Goal: Download file/media

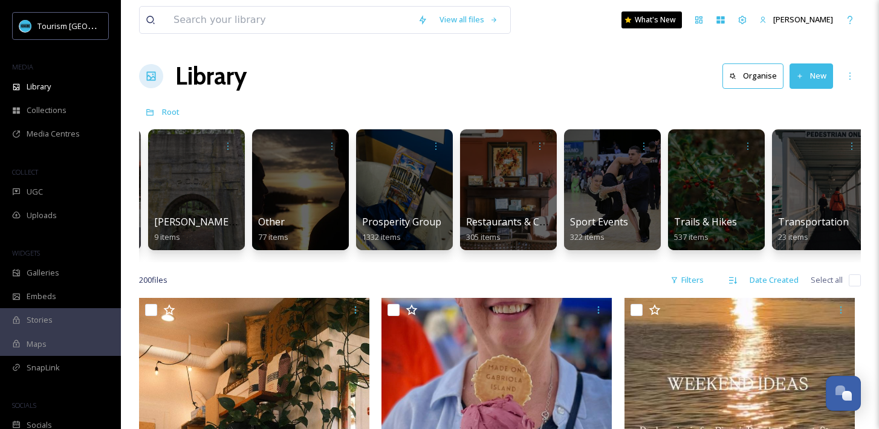
scroll to position [0, 1355]
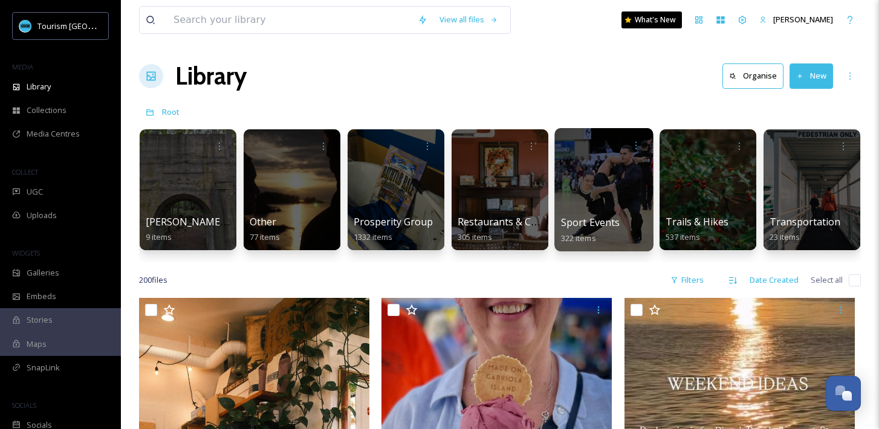
click at [631, 187] on div at bounding box center [603, 189] width 99 height 123
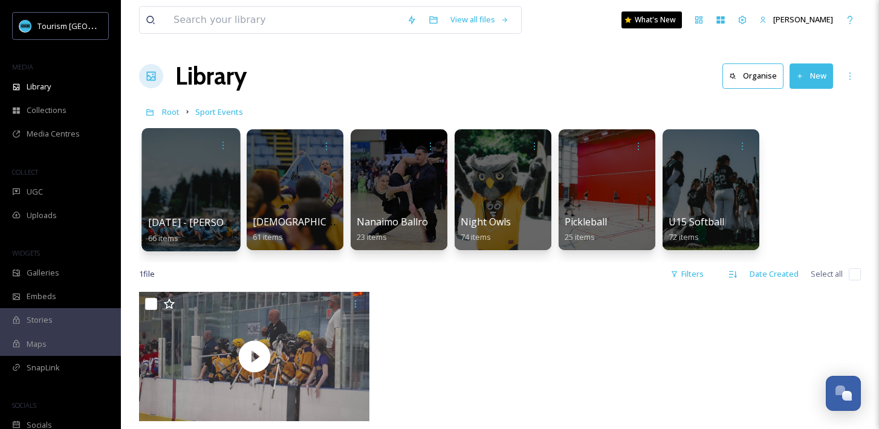
click at [197, 193] on div at bounding box center [190, 189] width 99 height 123
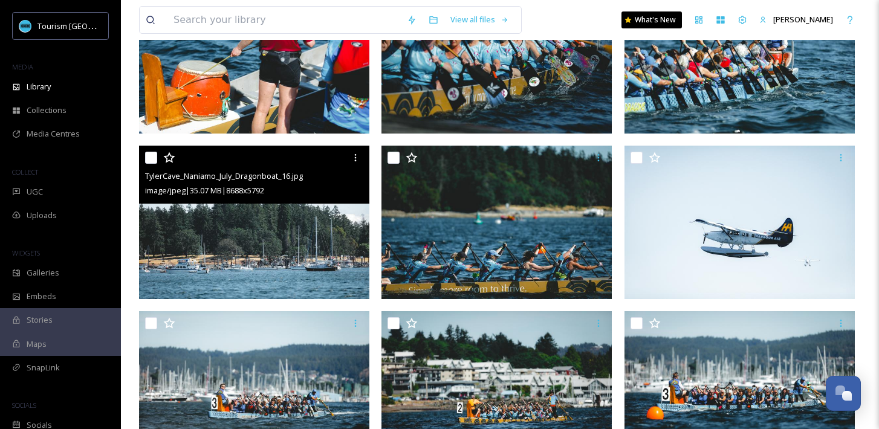
scroll to position [517, 0]
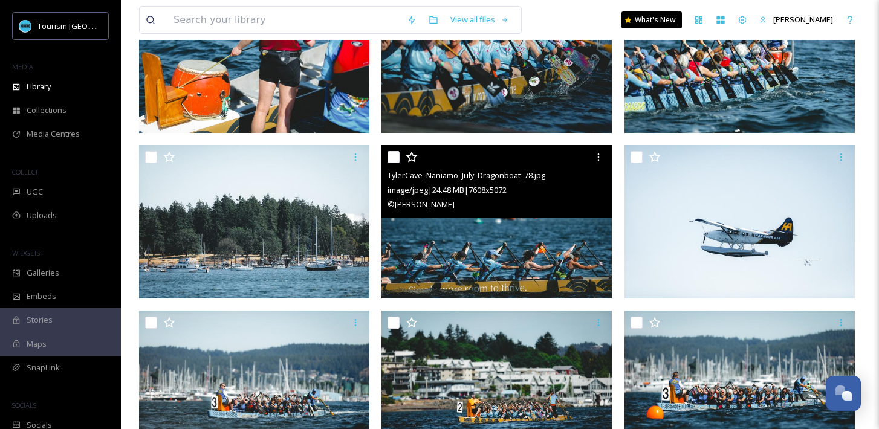
click at [472, 236] on img at bounding box center [497, 222] width 230 height 154
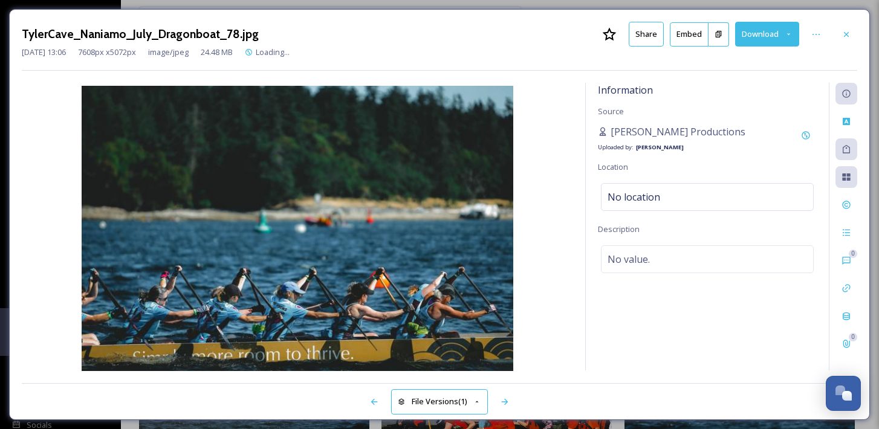
click at [773, 34] on button "Download" at bounding box center [767, 34] width 64 height 25
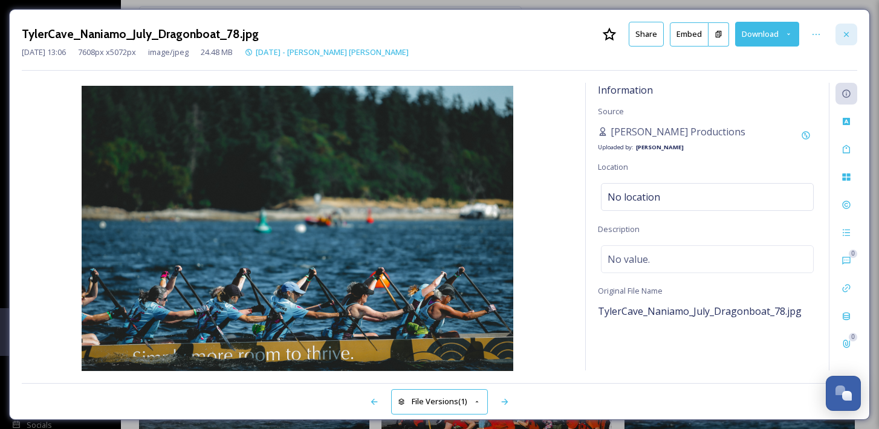
click at [850, 36] on icon at bounding box center [847, 35] width 10 height 10
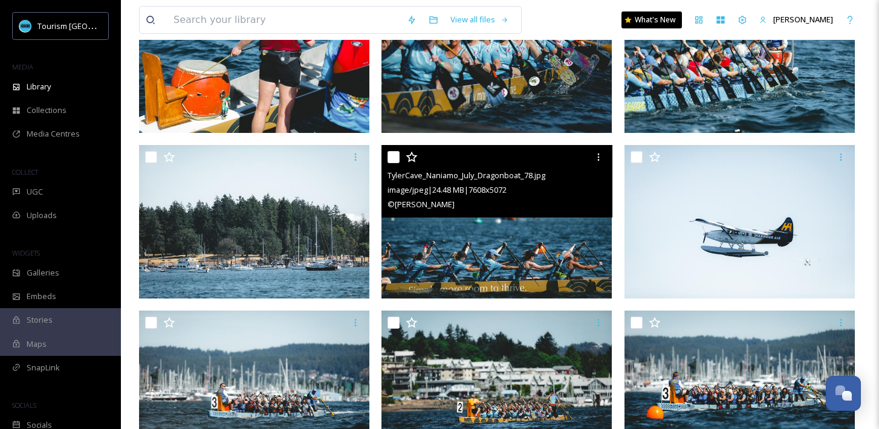
click at [546, 250] on img at bounding box center [497, 222] width 230 height 154
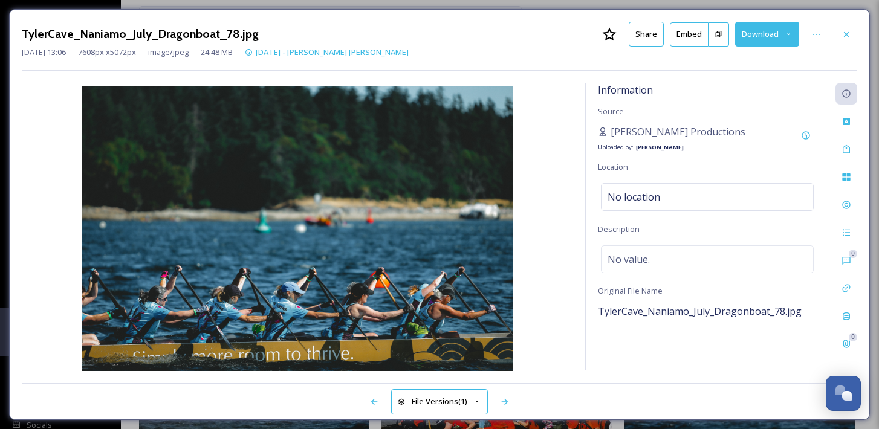
click at [754, 33] on button "Download" at bounding box center [767, 34] width 64 height 25
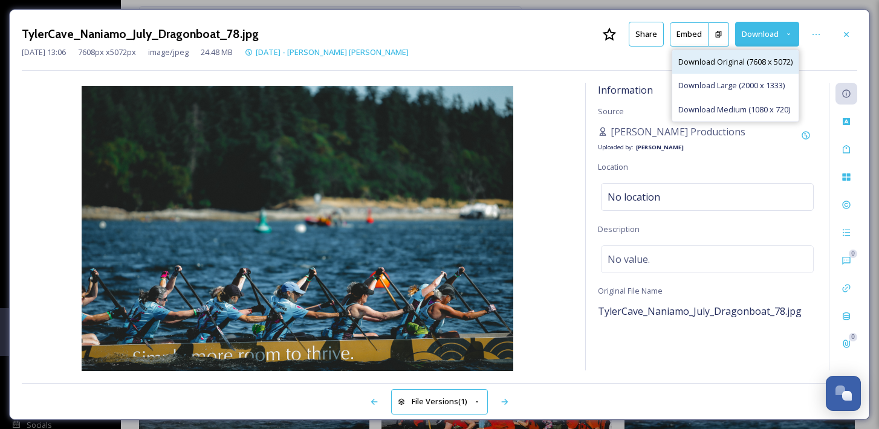
click at [735, 66] on span "Download Original (7608 x 5072)" at bounding box center [735, 61] width 114 height 11
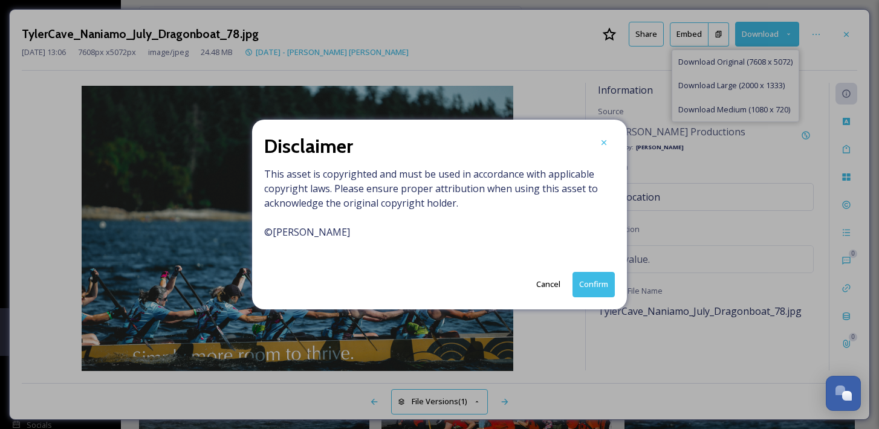
click at [589, 296] on button "Confirm" at bounding box center [594, 284] width 42 height 25
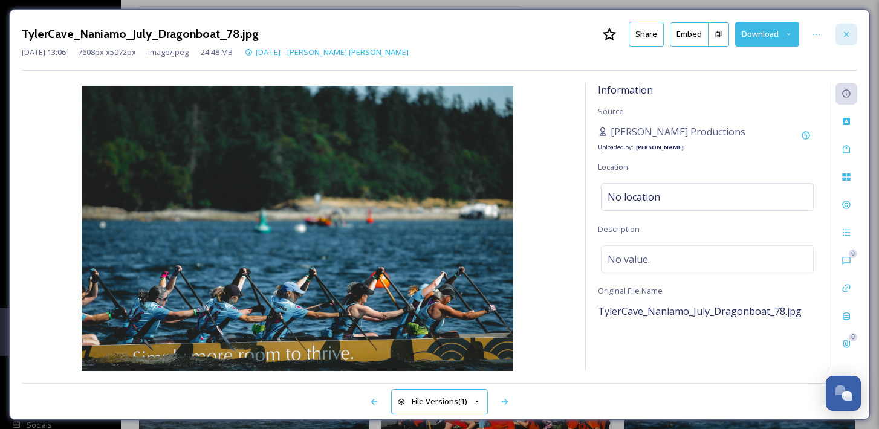
click at [849, 34] on icon at bounding box center [847, 35] width 10 height 10
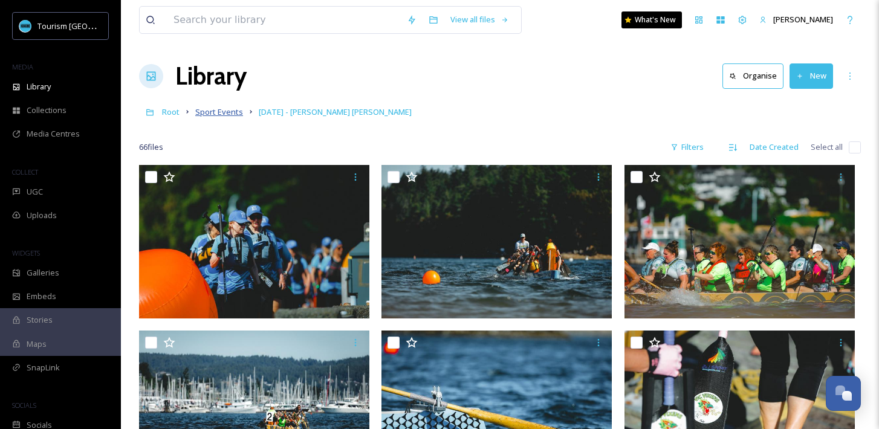
click at [212, 107] on span "Sport Events" at bounding box center [219, 111] width 48 height 11
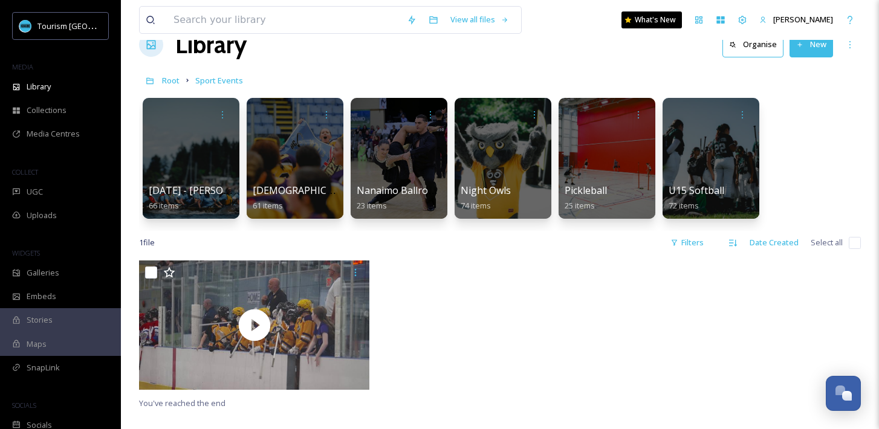
scroll to position [18, 0]
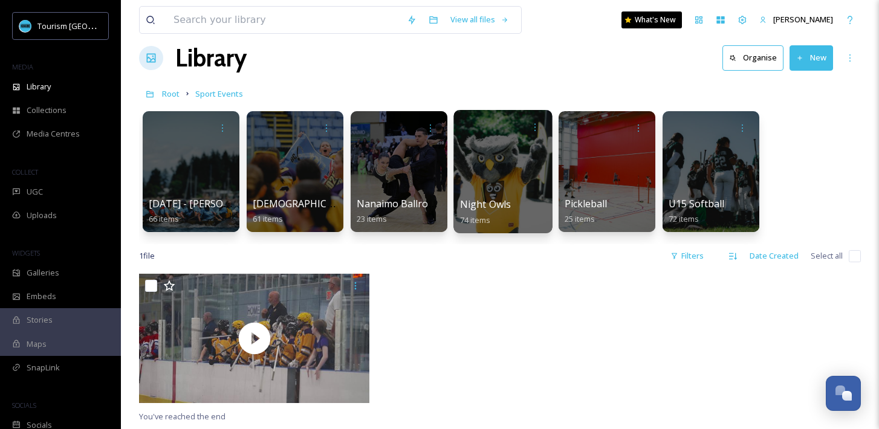
click at [525, 152] on div at bounding box center [502, 171] width 99 height 123
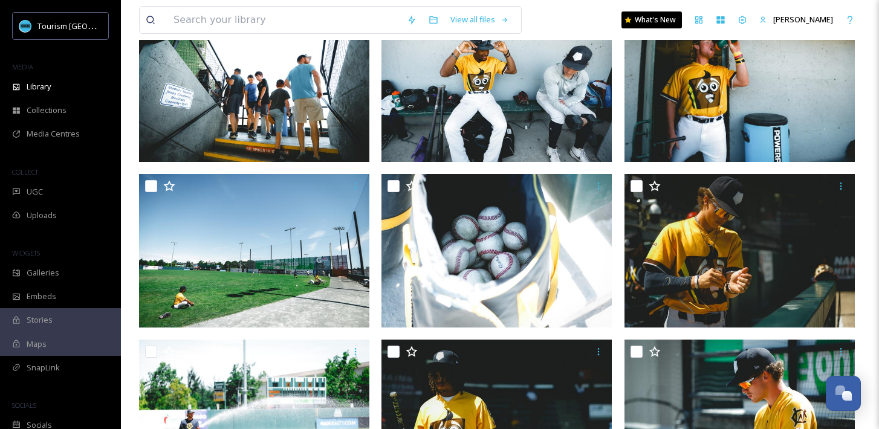
scroll to position [162, 0]
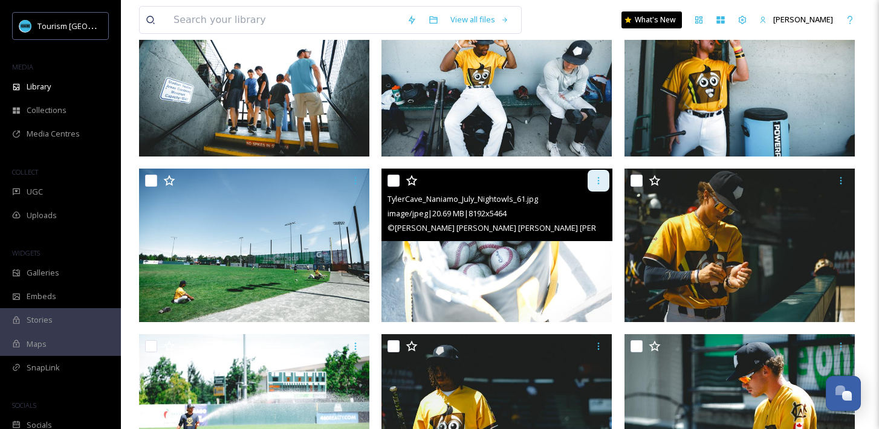
click at [599, 177] on icon at bounding box center [599, 181] width 10 height 10
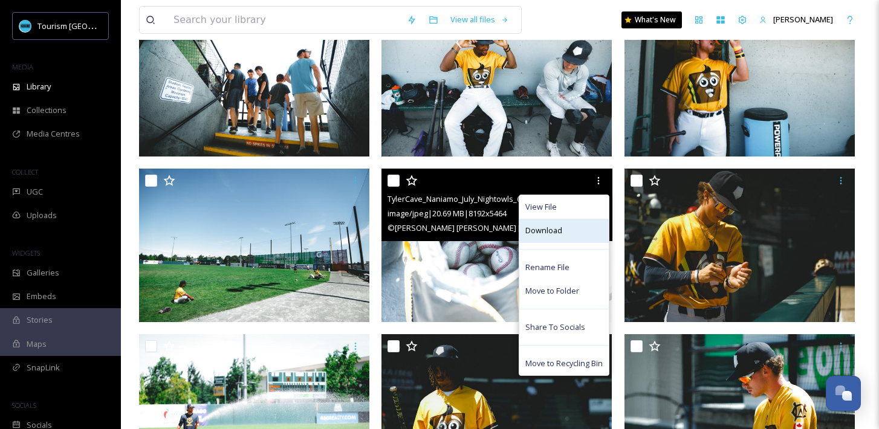
click at [556, 234] on span "Download" at bounding box center [543, 230] width 37 height 11
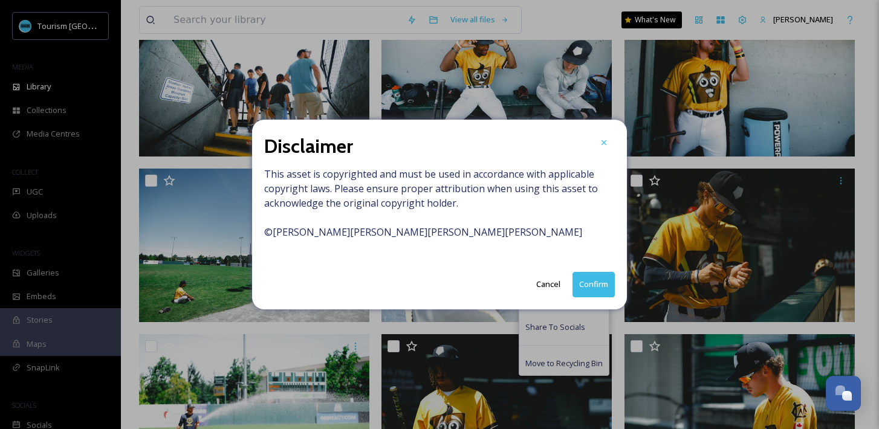
click at [599, 282] on button "Confirm" at bounding box center [594, 284] width 42 height 25
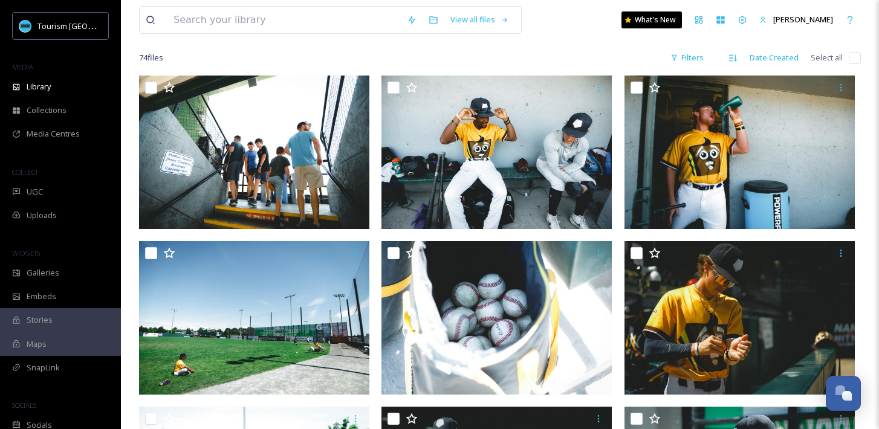
scroll to position [0, 0]
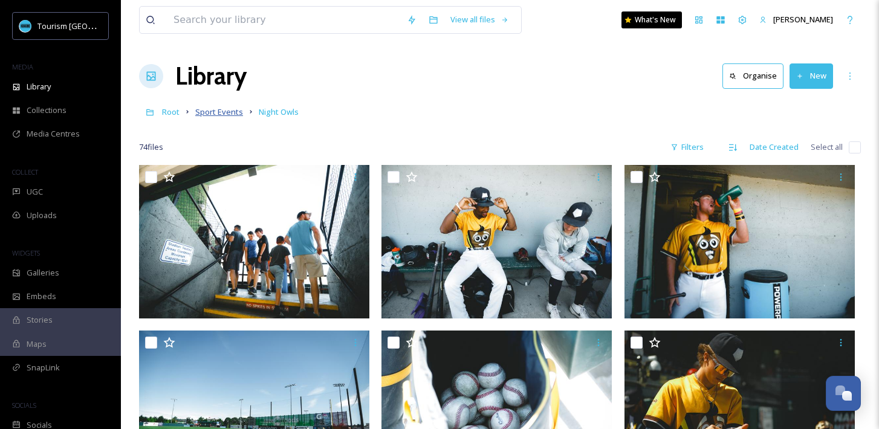
click at [209, 115] on span "Sport Events" at bounding box center [219, 111] width 48 height 11
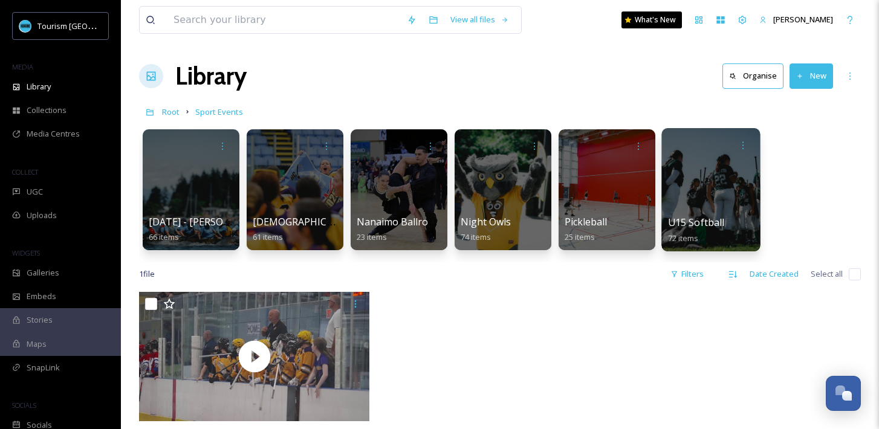
click at [723, 179] on div at bounding box center [711, 189] width 99 height 123
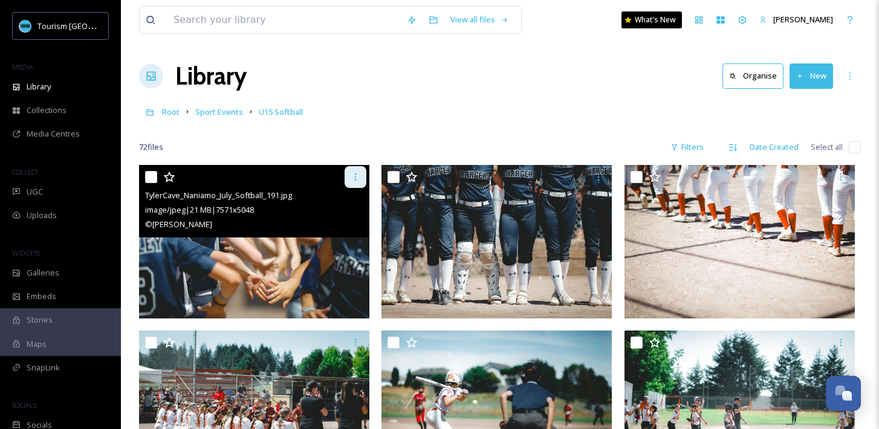
click at [355, 177] on icon at bounding box center [356, 177] width 2 height 7
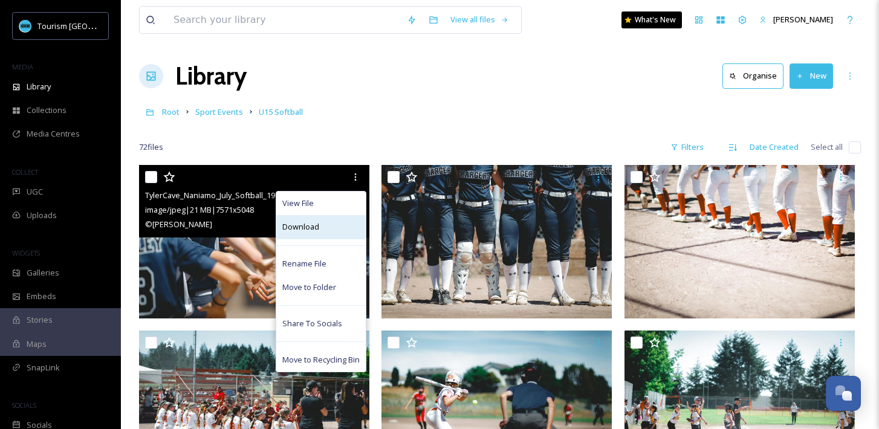
click at [313, 223] on span "Download" at bounding box center [300, 226] width 37 height 11
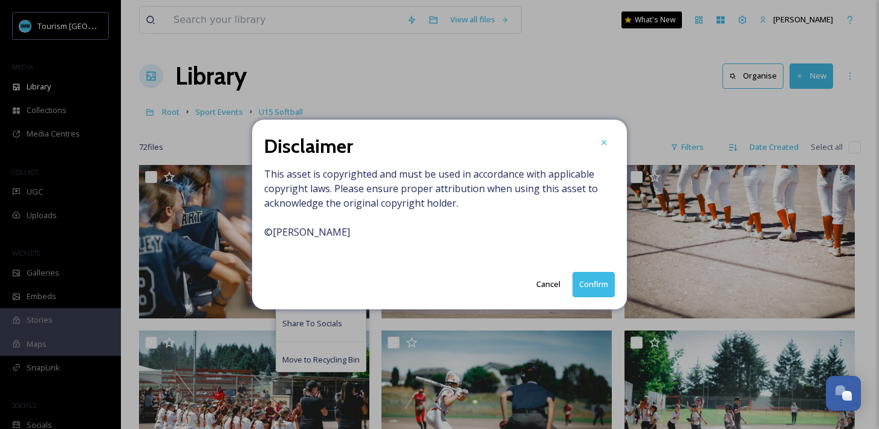
click at [594, 271] on div "Disclaimer This asset is copyrighted and must be used in accordance with applic…" at bounding box center [439, 214] width 375 height 189
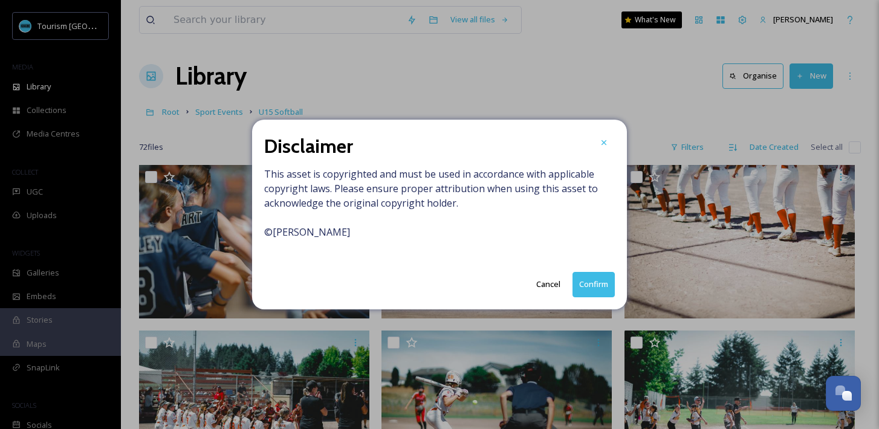
click at [593, 278] on button "Confirm" at bounding box center [594, 284] width 42 height 25
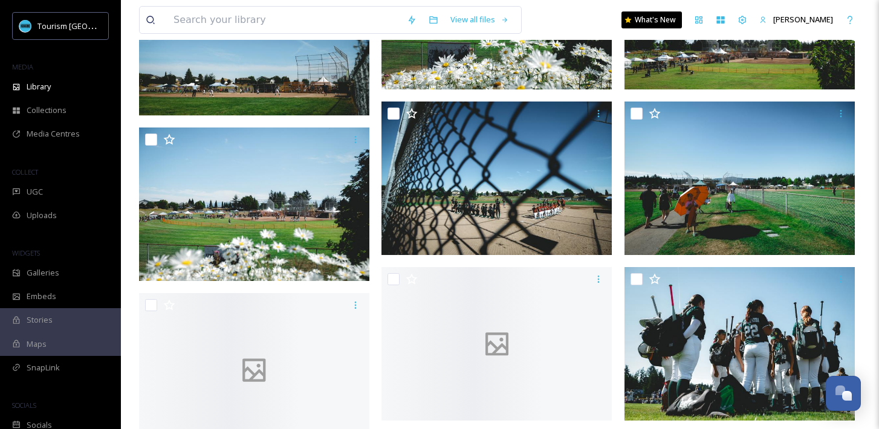
scroll to position [3711, 0]
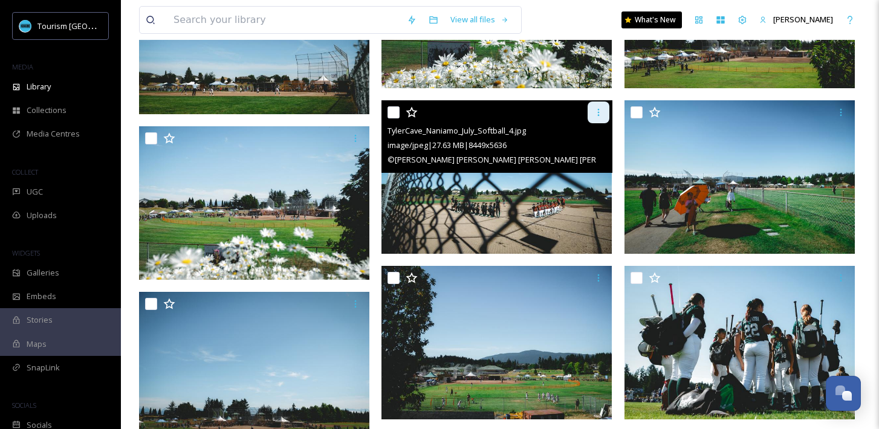
click at [594, 119] on div at bounding box center [599, 113] width 22 height 22
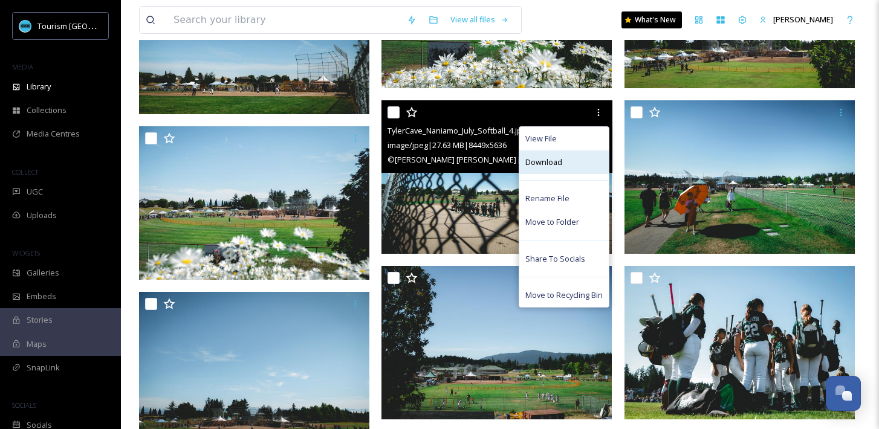
click at [559, 158] on span "Download" at bounding box center [543, 162] width 37 height 11
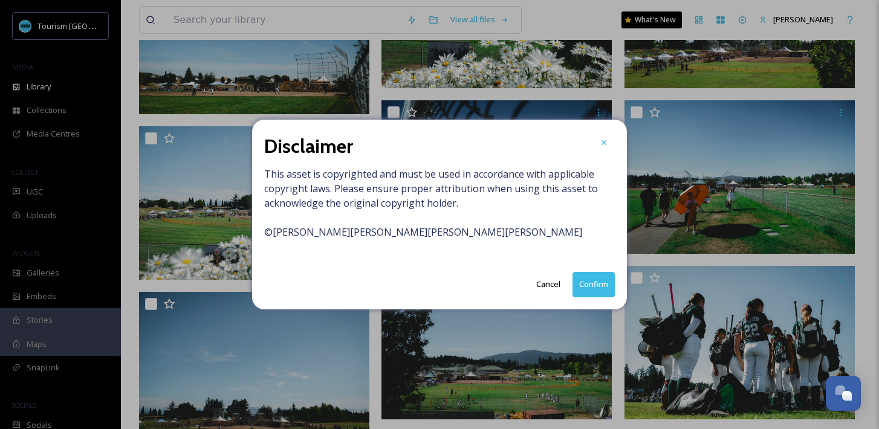
click at [593, 281] on button "Confirm" at bounding box center [594, 284] width 42 height 25
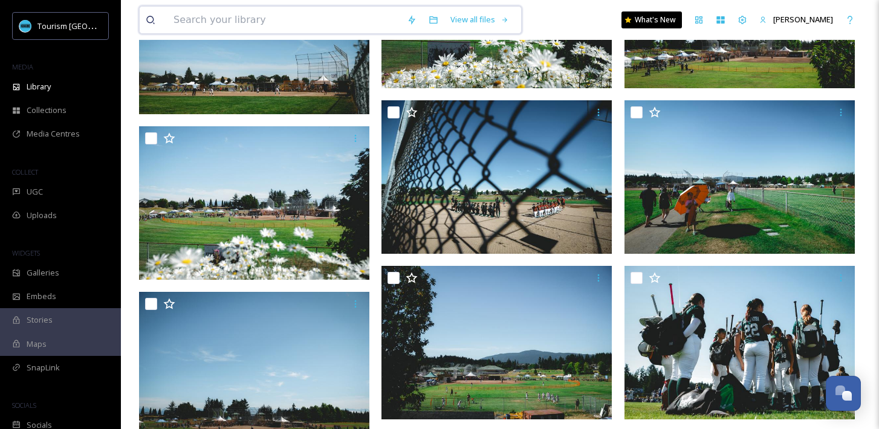
click at [293, 23] on input at bounding box center [283, 20] width 233 height 27
type input "soccer"
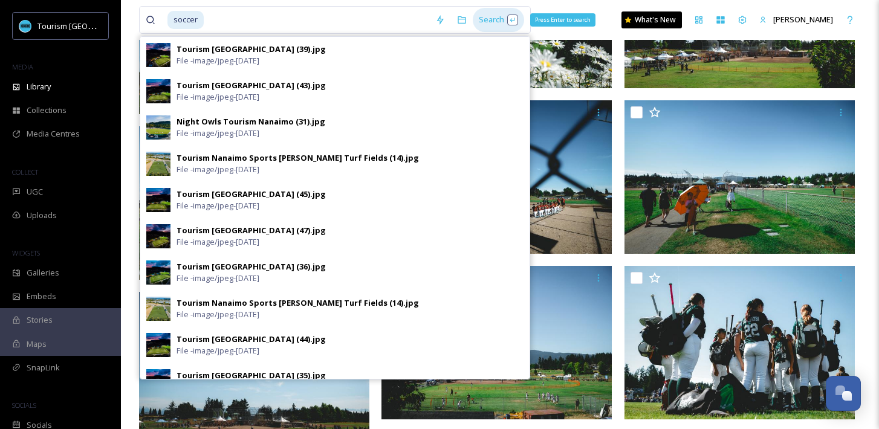
click at [498, 16] on div "Search Press Enter to search" at bounding box center [498, 20] width 51 height 24
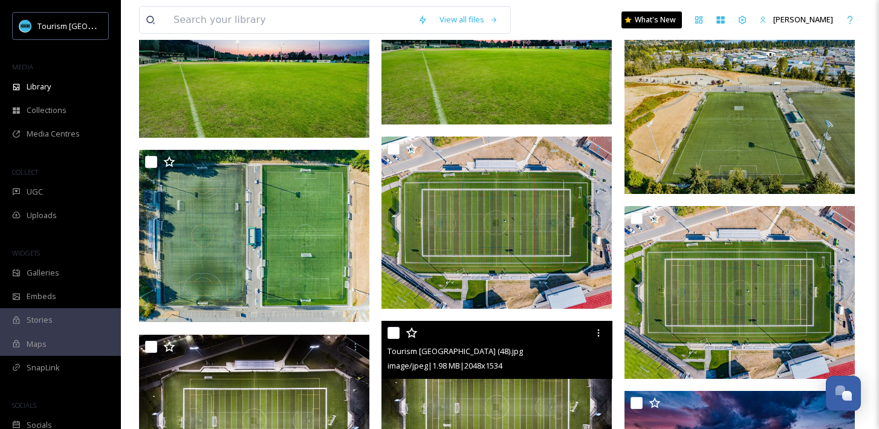
scroll to position [513, 0]
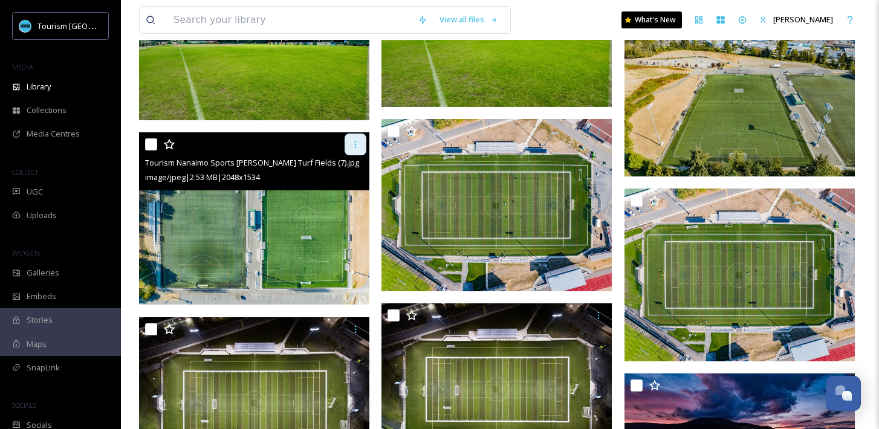
click at [351, 149] on icon at bounding box center [356, 145] width 10 height 10
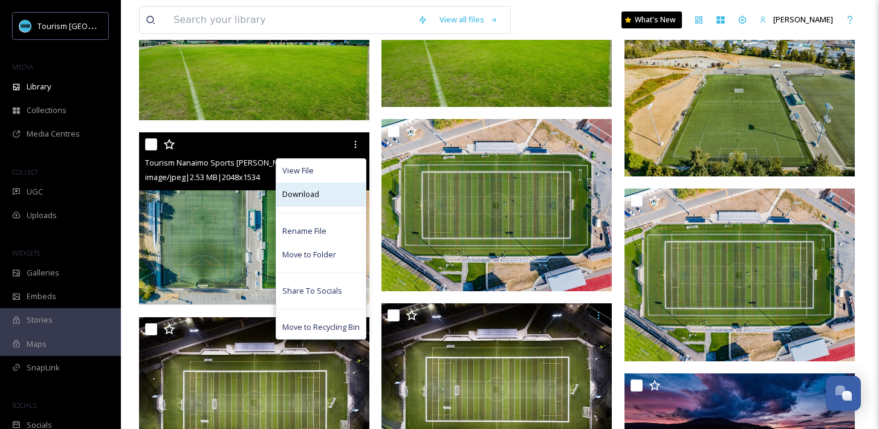
click at [319, 197] on div "Download" at bounding box center [320, 195] width 89 height 24
